Goal: Task Accomplishment & Management: Manage account settings

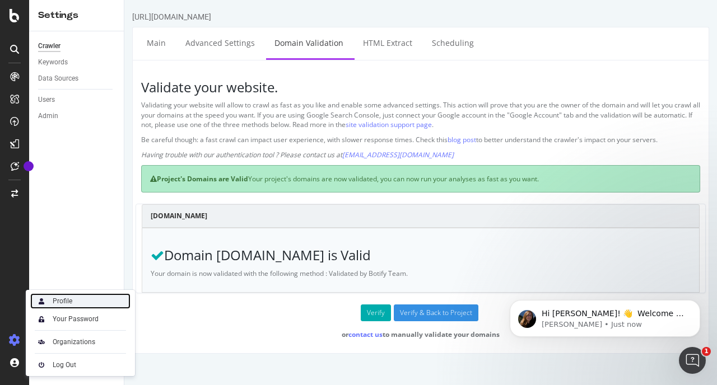
click at [78, 296] on div "Profile" at bounding box center [80, 302] width 100 height 16
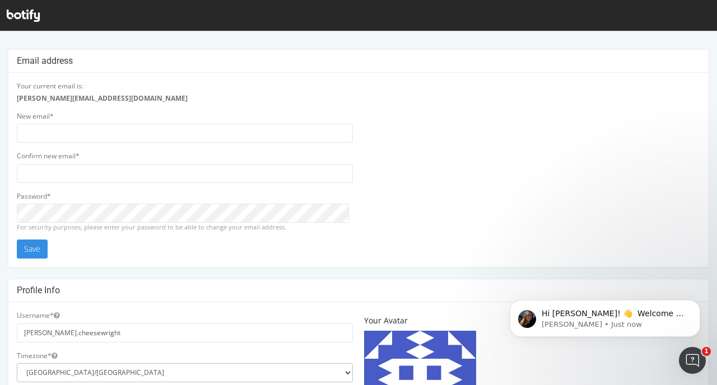
scroll to position [351, 0]
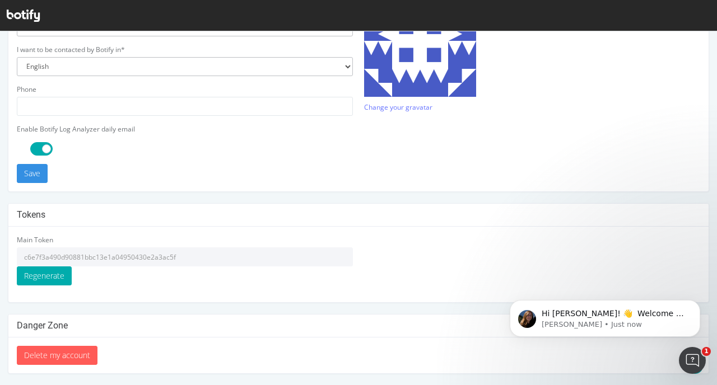
click at [81, 258] on input "c6e7f3a490d90881bbc13e1a04950430e2a3ac5f" at bounding box center [185, 257] width 336 height 19
click at [172, 255] on input "c6e7f3a490d90881bbc13e1a04950430e2a3ac5f" at bounding box center [185, 257] width 336 height 19
drag, startPoint x: 175, startPoint y: 255, endPoint x: 20, endPoint y: 258, distance: 155.2
click at [20, 258] on input "c6e7f3a490d90881bbc13e1a04950430e2a3ac5f" at bounding box center [185, 257] width 336 height 19
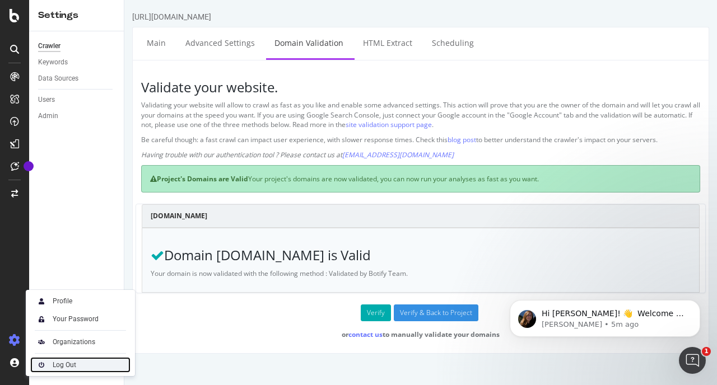
click at [53, 363] on div "Log Out" at bounding box center [65, 365] width 24 height 9
